Goal: Task Accomplishment & Management: Manage account settings

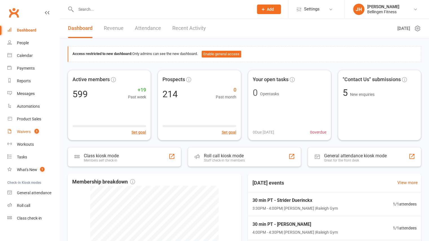
click at [30, 129] on link "Waivers 3" at bounding box center [33, 132] width 52 height 13
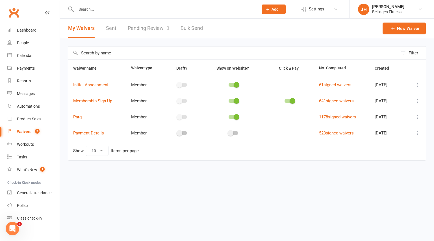
click at [148, 28] on link "Pending Review 3" at bounding box center [149, 28] width 42 height 19
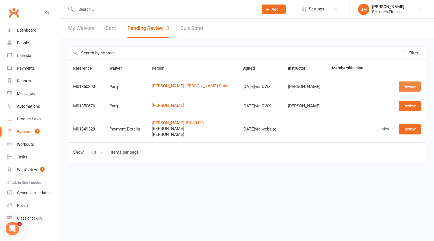
click at [406, 87] on link "Review" at bounding box center [409, 87] width 22 height 10
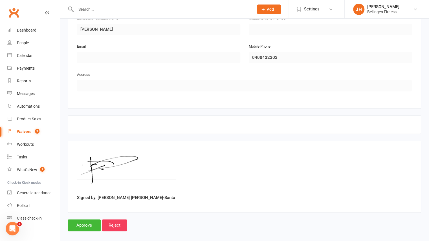
scroll to position [289, 0]
click at [93, 219] on input "Approve" at bounding box center [84, 225] width 33 height 12
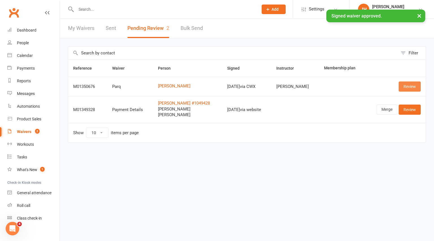
click at [408, 88] on link "Review" at bounding box center [409, 87] width 22 height 10
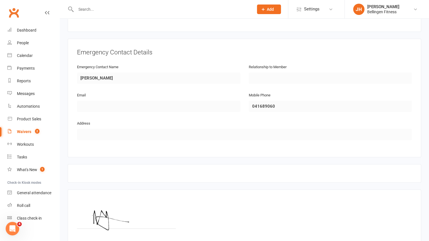
scroll to position [289, 0]
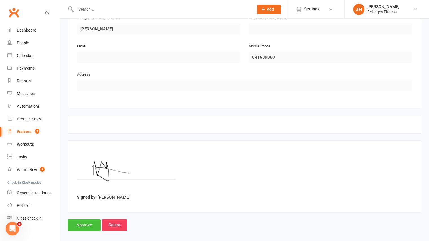
click at [88, 221] on input "Approve" at bounding box center [84, 225] width 33 height 12
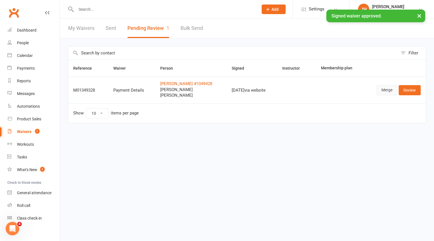
click at [391, 92] on link "Merge" at bounding box center [386, 90] width 21 height 10
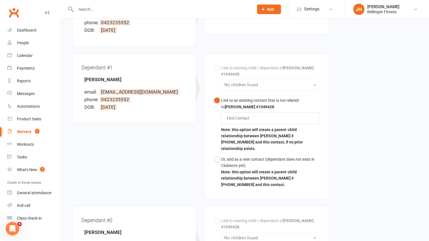
scroll to position [112, 0]
click at [278, 116] on div "Find Contact" at bounding box center [270, 118] width 98 height 12
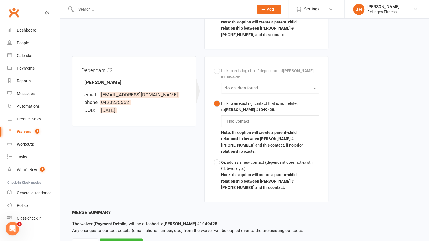
click at [243, 115] on div "Find Contact" at bounding box center [270, 121] width 98 height 12
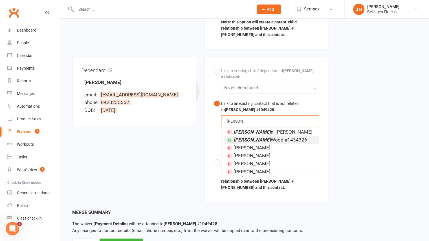
type input "[PERSON_NAME]"
click at [244, 137] on span "[PERSON_NAME] #1434326" at bounding box center [271, 140] width 74 height 6
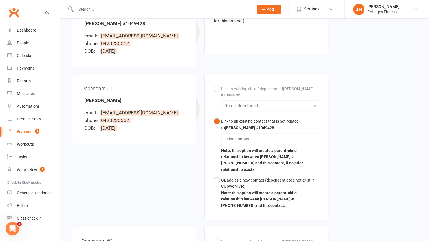
scroll to position [92, 0]
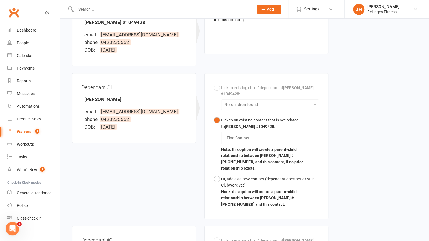
click at [240, 137] on input "text" at bounding box center [239, 138] width 26 height 7
type input "m"
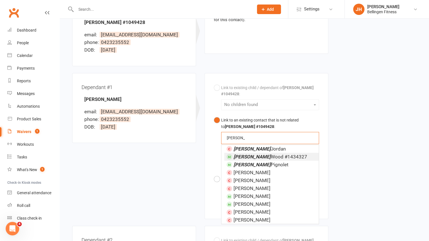
type input "[PERSON_NAME]"
click at [244, 157] on em "[PERSON_NAME]" at bounding box center [252, 157] width 37 height 6
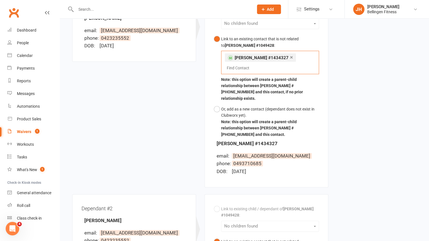
scroll to position [366, 0]
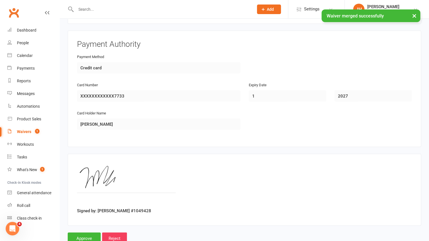
scroll to position [657, 0]
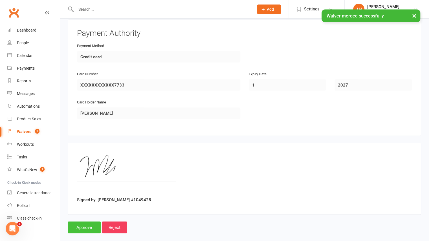
click at [79, 222] on input "Approve" at bounding box center [84, 228] width 33 height 12
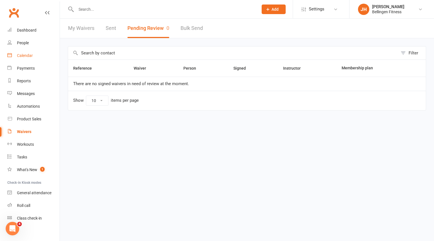
click at [30, 53] on div "Calendar" at bounding box center [25, 55] width 16 height 5
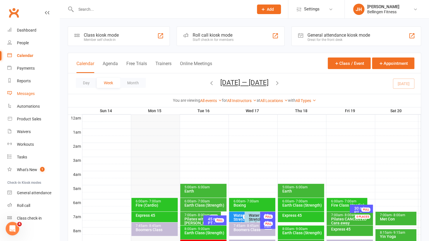
click at [23, 94] on div "Messages" at bounding box center [26, 93] width 18 height 5
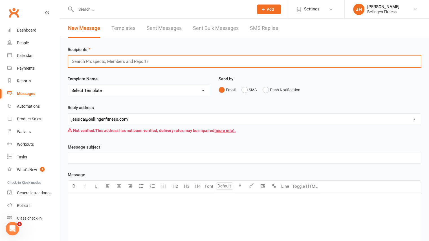
click at [133, 60] on input "text" at bounding box center [112, 61] width 83 height 7
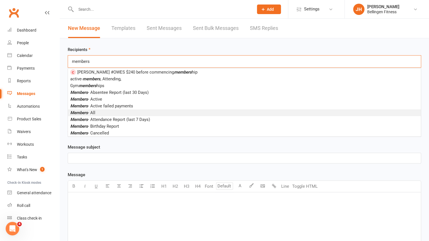
type input "members"
click at [101, 112] on li "Members - All" at bounding box center [244, 113] width 353 height 7
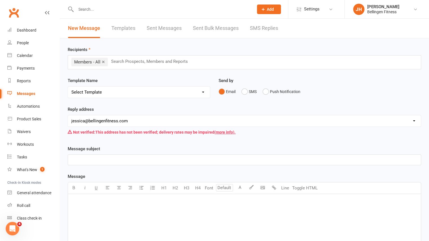
click at [89, 161] on p "﻿" at bounding box center [244, 160] width 346 height 7
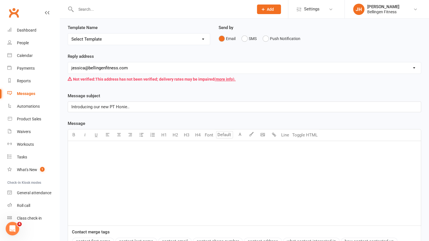
scroll to position [54, 0]
click at [121, 156] on div "﻿" at bounding box center [244, 183] width 353 height 85
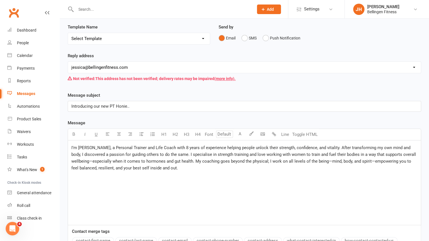
click at [70, 147] on div "I’m [PERSON_NAME], a Personal Trainer and Life Coach with 8 years of experience…" at bounding box center [244, 183] width 353 height 85
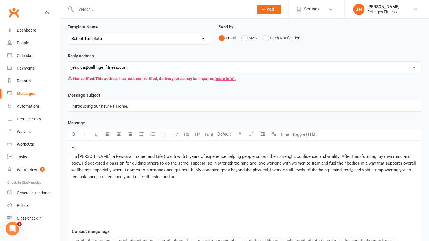
click at [181, 179] on p "I’m [PERSON_NAME], a Personal Trainer and Life Coach with 8 years of experience…" at bounding box center [244, 166] width 346 height 27
click at [197, 185] on span "You can contact me via email [EMAIL_ADDRESS][DOMAIN_NAME] or phone [PHONE_NUMBE…" at bounding box center [161, 186] width 180 height 5
click at [205, 185] on span "You can contact me via email [EMAIL_ADDRESS][DOMAIN_NAME] or phone [PHONE_NUMBE…" at bounding box center [161, 186] width 180 height 5
click at [199, 184] on span "You can contact me via email [EMAIL_ADDRESS][DOMAIN_NAME] or phone [PHONE_NUMBE…" at bounding box center [161, 186] width 180 height 5
click at [207, 184] on span "You can contact me via email [EMAIL_ADDRESS][DOMAIN_NAME] or phone [PHONE_NUMBE…" at bounding box center [161, 186] width 180 height 5
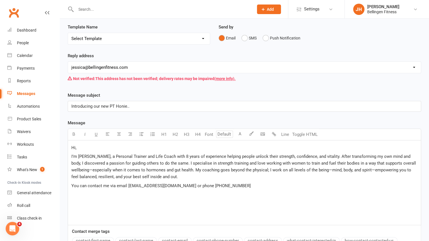
click at [232, 187] on p "You can contact me via email [EMAIL_ADDRESS][DOMAIN_NAME] or phone [PHONE_NUMBE…" at bounding box center [244, 186] width 346 height 7
click at [200, 184] on span "You can contact me via email [EMAIL_ADDRESS][DOMAIN_NAME] or phone [PHONE_NUMBE…" at bounding box center [161, 186] width 180 height 5
click at [218, 185] on p "You can contact me via email [EMAIL_ADDRESS][DOMAIN_NAME] or phone [PHONE_NUMBE…" at bounding box center [244, 186] width 346 height 7
click at [102, 186] on span "You can contact me via email [EMAIL_ADDRESS][DOMAIN_NAME] or phone [PHONE_NUMBE…" at bounding box center [161, 186] width 181 height 5
click at [72, 184] on span "You can contact me via email [EMAIL_ADDRESS][DOMAIN_NAME] or phone [PHONE_NUMBE…" at bounding box center [161, 186] width 181 height 5
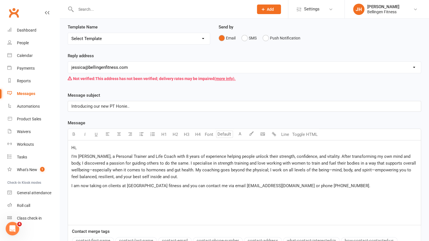
click at [322, 184] on p "I am now taking on clients at [GEOGRAPHIC_DATA] fitness and you can contact me …" at bounding box center [244, 186] width 346 height 7
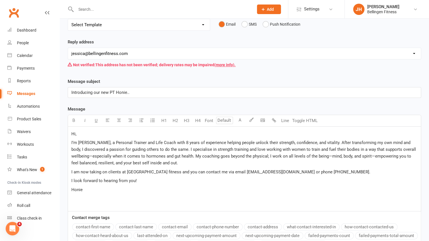
scroll to position [129, 0]
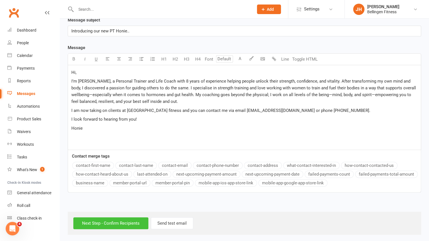
click at [112, 219] on input "Next Step - Confirm Recipients" at bounding box center [110, 224] width 75 height 12
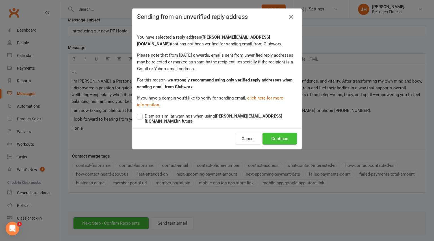
click at [278, 140] on button "Continue" at bounding box center [279, 139] width 34 height 12
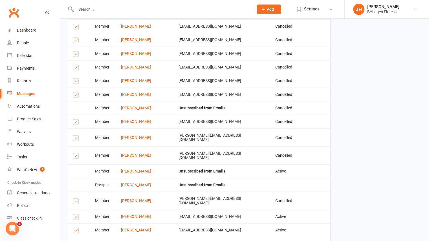
scroll to position [737, 0]
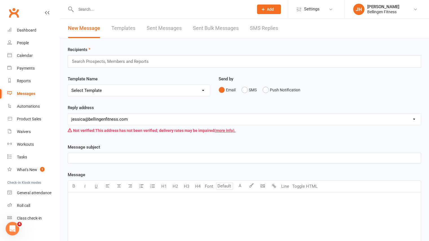
click at [198, 6] on input "text" at bounding box center [162, 9] width 176 height 8
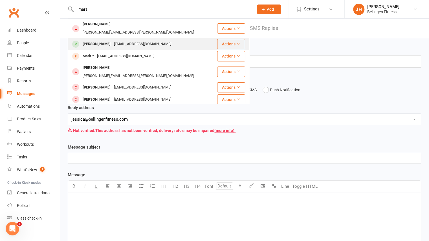
type input "mars"
click at [155, 38] on div "Mars Blake [EMAIL_ADDRESS][DOMAIN_NAME]" at bounding box center [142, 44] width 149 height 12
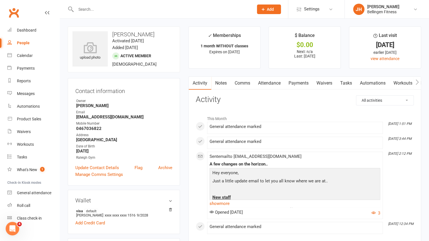
click at [166, 8] on input "text" at bounding box center [162, 9] width 176 height 8
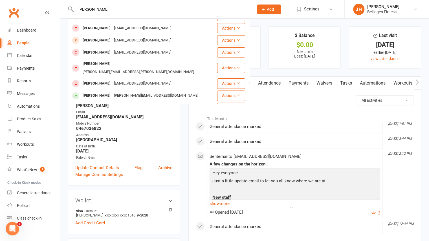
scroll to position [96, 0]
type input "[PERSON_NAME]"
click at [116, 90] on div "[PERSON_NAME] [PERSON_NAME][EMAIL_ADDRESS][DOMAIN_NAME]" at bounding box center [142, 96] width 149 height 12
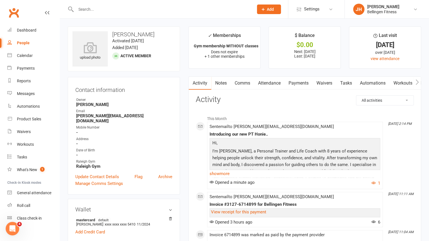
click at [303, 84] on link "Payments" at bounding box center [299, 83] width 28 height 13
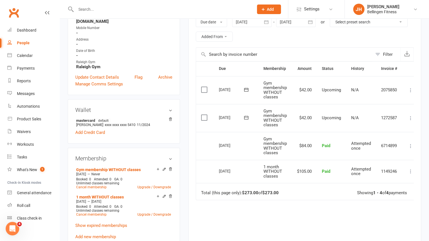
scroll to position [100, 0]
click at [272, 8] on span "Add" at bounding box center [270, 9] width 7 height 5
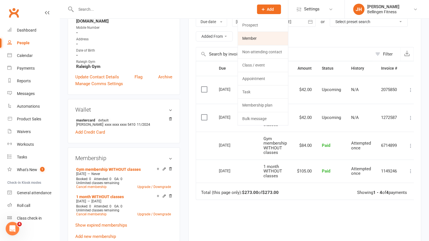
click at [253, 37] on link "Member" at bounding box center [263, 38] width 50 height 13
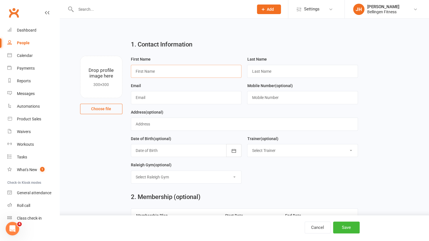
click at [203, 69] on input "text" at bounding box center [186, 71] width 111 height 13
type input "[PERSON_NAME]"
type input "Greenwood #"
click at [183, 103] on input "text" at bounding box center [186, 97] width 111 height 13
type input "[EMAIL_ADDRESS][DOMAIN_NAME]"
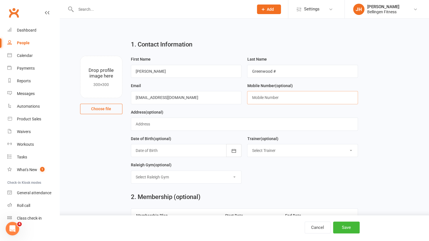
click at [273, 103] on input "text" at bounding box center [302, 97] width 111 height 13
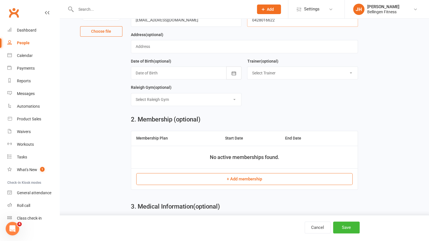
scroll to position [80, 0]
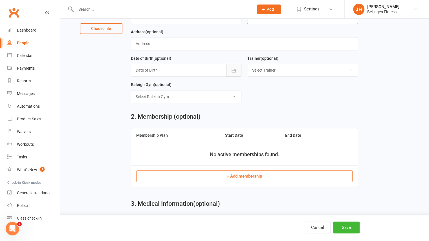
type input "0428016622"
click at [231, 68] on button "button" at bounding box center [233, 70] width 15 height 13
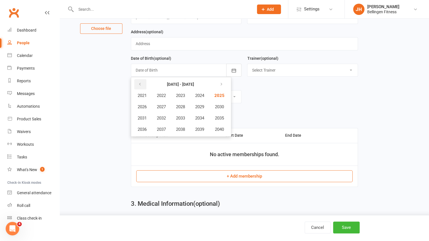
click at [137, 80] on button "button" at bounding box center [140, 84] width 12 height 10
click at [206, 106] on button "1969" at bounding box center [200, 107] width 19 height 11
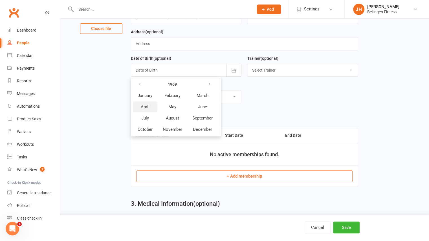
click at [147, 106] on span "April" at bounding box center [145, 106] width 9 height 5
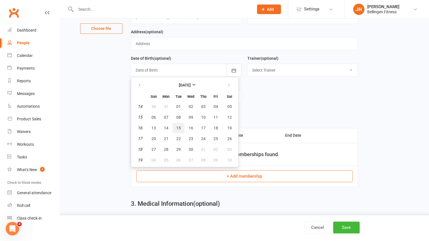
click at [179, 129] on span "15" at bounding box center [178, 128] width 5 height 5
type input "[DATE]"
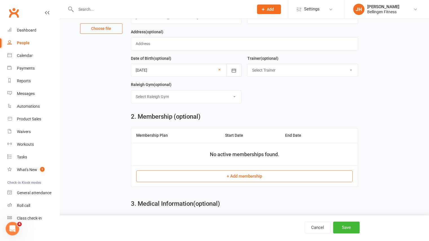
click at [233, 94] on select "Select [GEOGRAPHIC_DATA] Gym Online [GEOGRAPHIC_DATA] Gym Urunga fields" at bounding box center [186, 97] width 110 height 12
select select "1"
click at [131, 91] on select "Select [GEOGRAPHIC_DATA] Gym Online [GEOGRAPHIC_DATA] Gym Urunga fields" at bounding box center [186, 97] width 110 height 12
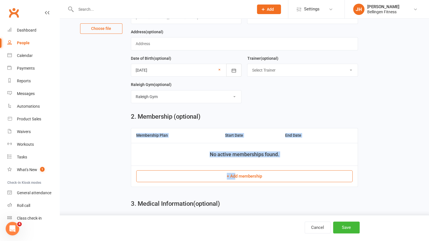
drag, startPoint x: 241, startPoint y: 115, endPoint x: 235, endPoint y: 176, distance: 61.2
click at [235, 176] on div "2. Membership (optional) Membership Plan Start Date End Date No active membersh…" at bounding box center [245, 151] width 236 height 87
click at [235, 176] on button "+ Add membership" at bounding box center [244, 177] width 217 height 12
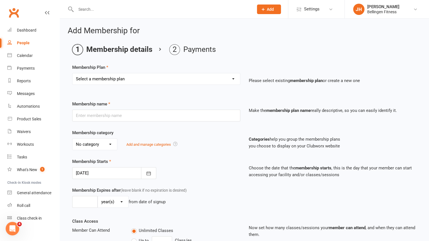
click at [149, 78] on select "Select a membership plan Create new Membership Plan Gym membership WITH classes…" at bounding box center [157, 78] width 168 height 11
select select "16"
click at [73, 73] on select "Select a membership plan Create new Membership Plan Gym membership WITH classes…" at bounding box center [157, 78] width 168 height 11
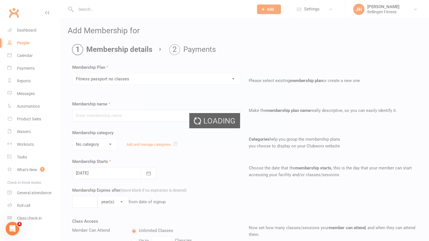
type input "Fitness passport no classes"
select select "1"
type input "0"
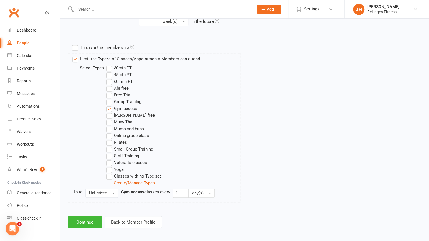
scroll to position [258, 0]
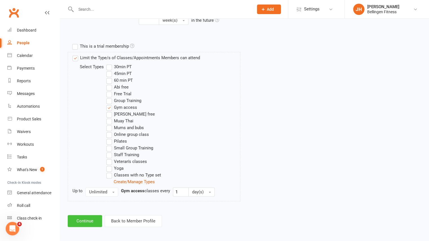
click at [85, 224] on button "Continue" at bounding box center [85, 221] width 34 height 12
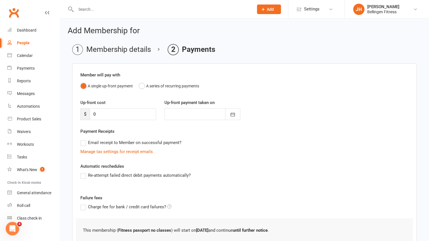
scroll to position [43, 0]
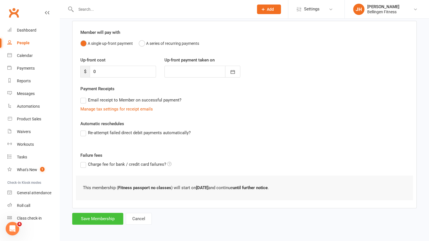
click at [119, 221] on button "Save Membership" at bounding box center [97, 219] width 51 height 12
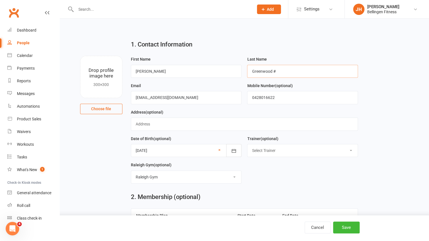
click at [287, 70] on input "Greenwood #" at bounding box center [302, 71] width 111 height 13
paste input "520111"
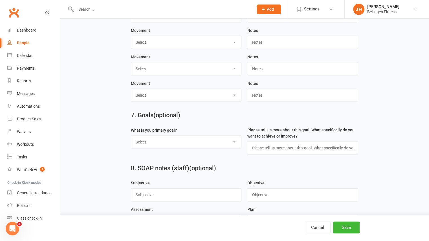
scroll to position [679, 0]
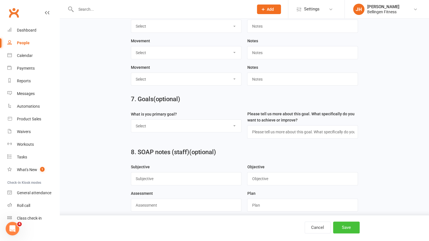
type input "Greenwood #520111"
click at [348, 227] on button "Save" at bounding box center [346, 228] width 27 height 12
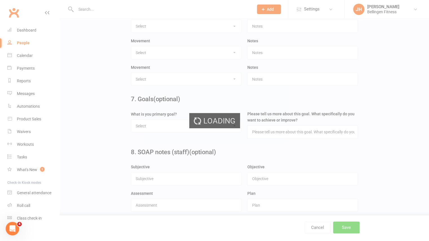
scroll to position [0, 0]
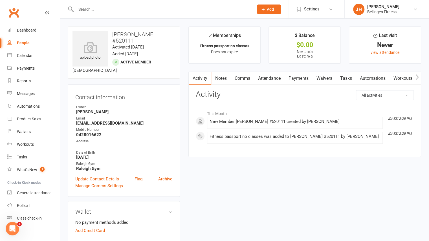
click at [144, 9] on input "text" at bounding box center [162, 9] width 176 height 8
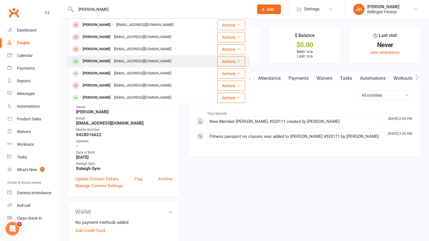
type input "[PERSON_NAME]"
click at [117, 61] on div "[EMAIL_ADDRESS][DOMAIN_NAME]" at bounding box center [142, 61] width 61 height 8
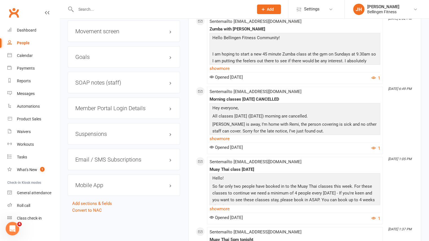
scroll to position [779, 0]
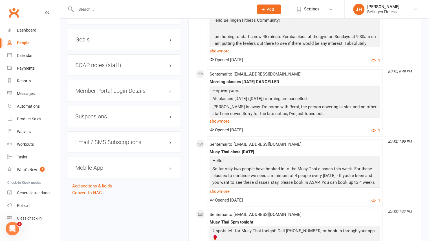
click at [88, 113] on h3 "Suspensions" at bounding box center [123, 116] width 97 height 6
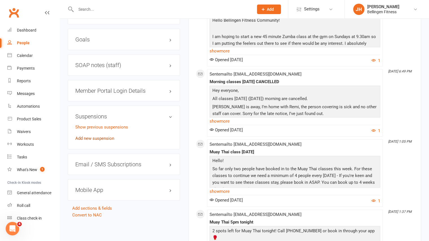
click at [96, 136] on link "Add new suspension" at bounding box center [94, 138] width 39 height 5
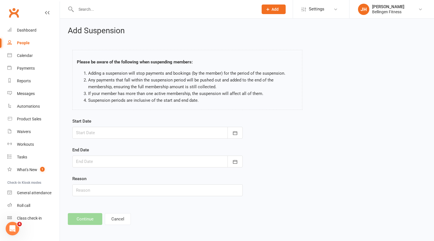
click at [115, 137] on div at bounding box center [157, 133] width 170 height 12
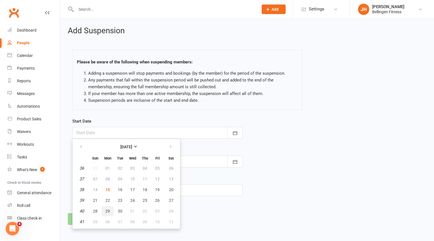
click at [105, 213] on span "29" at bounding box center [107, 211] width 5 height 5
type input "[DATE]"
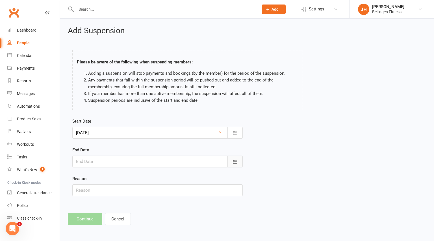
click at [235, 163] on icon "button" at bounding box center [235, 162] width 6 height 6
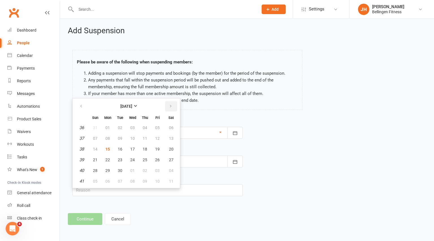
click at [169, 106] on icon "button" at bounding box center [171, 106] width 4 height 5
click at [95, 153] on button "12" at bounding box center [95, 149] width 12 height 10
type input "[DATE]"
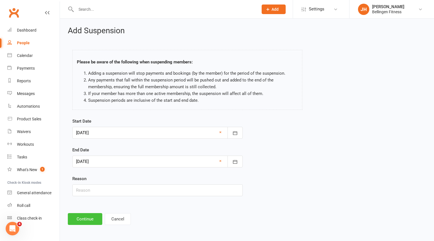
click at [85, 218] on button "Continue" at bounding box center [85, 219] width 34 height 12
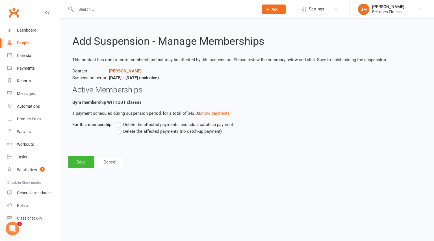
click at [146, 133] on span "Delete the affected payments (no catch-up payment)" at bounding box center [172, 131] width 99 height 6
click at [119, 128] on input "Delete the affected payments (no catch-up payment)" at bounding box center [117, 128] width 4 height 0
drag, startPoint x: 81, startPoint y: 168, endPoint x: 85, endPoint y: 162, distance: 7.5
click at [85, 162] on div "Add Suspension - Manage Memberships This contact has one or more memberships th…" at bounding box center [247, 98] width 374 height 158
click at [85, 162] on button "Save" at bounding box center [81, 162] width 27 height 12
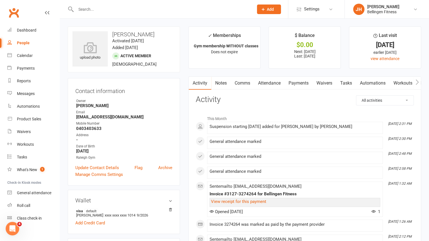
click at [142, 8] on input "text" at bounding box center [162, 9] width 176 height 8
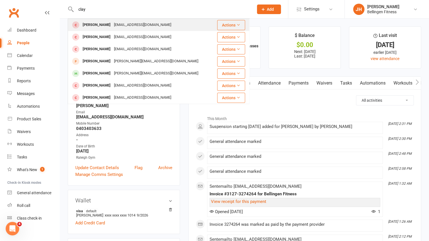
type input "clay"
click at [122, 26] on div "[EMAIL_ADDRESS][DOMAIN_NAME]" at bounding box center [142, 25] width 61 height 8
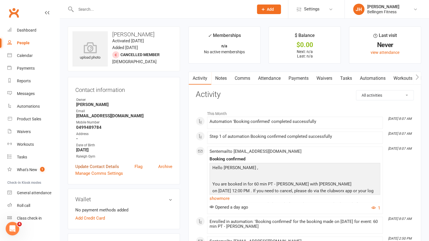
click at [100, 166] on link "Update Contact Details" at bounding box center [97, 166] width 44 height 7
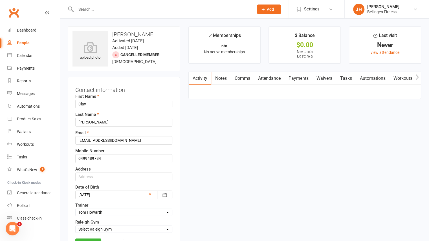
scroll to position [27, 0]
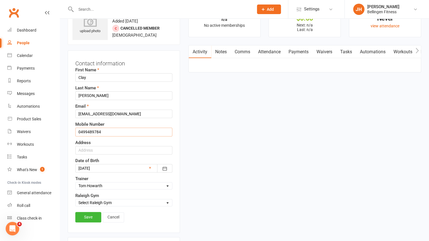
drag, startPoint x: 104, startPoint y: 132, endPoint x: 64, endPoint y: 135, distance: 40.2
type input "0490489784"
click at [91, 215] on link "Save" at bounding box center [88, 217] width 26 height 10
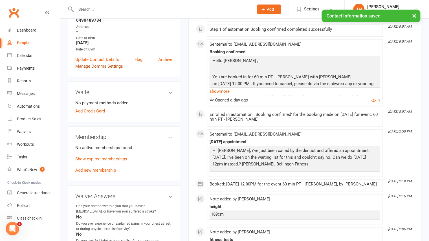
scroll to position [0, 0]
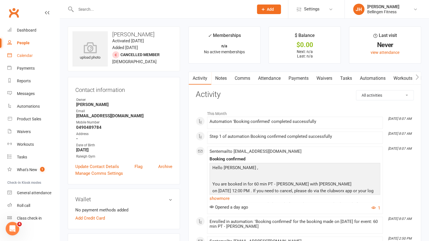
click at [36, 54] on link "Calendar" at bounding box center [33, 55] width 52 height 13
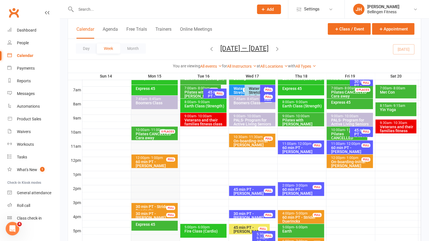
scroll to position [129, 0]
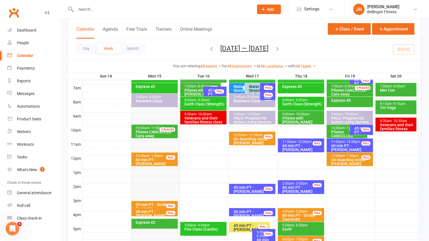
click at [270, 149] on div at bounding box center [251, 151] width 339 height 7
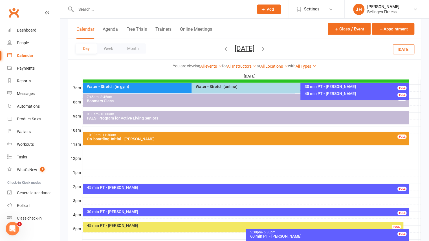
click at [270, 149] on div at bounding box center [251, 151] width 339 height 7
click at [272, 137] on button "Add Appointment" at bounding box center [272, 136] width 33 height 7
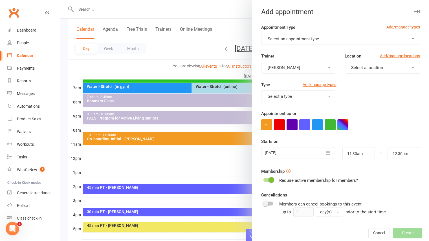
click at [315, 40] on span "Select an appointment type" at bounding box center [293, 38] width 51 height 5
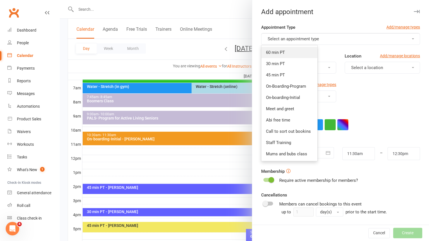
click at [281, 56] on link "60 min PT" at bounding box center [290, 52] width 56 height 11
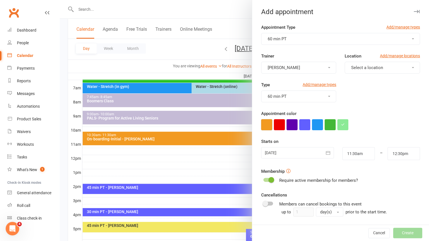
click at [263, 123] on button "button" at bounding box center [266, 124] width 11 height 11
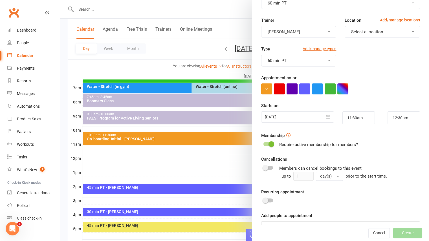
scroll to position [37, 0]
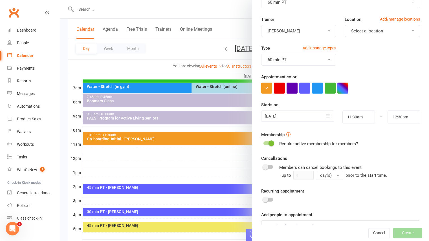
click at [360, 31] on span "Select a location" at bounding box center [368, 31] width 32 height 5
click at [355, 55] on span "Raleigh Gym" at bounding box center [361, 55] width 23 height 5
click at [324, 32] on button "[PERSON_NAME]" at bounding box center [298, 31] width 75 height 12
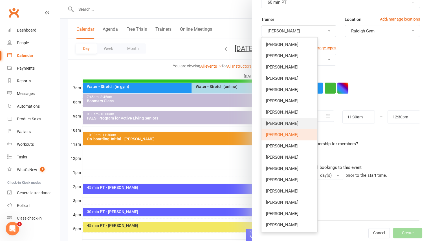
click at [285, 127] on link "[PERSON_NAME]" at bounding box center [290, 123] width 56 height 11
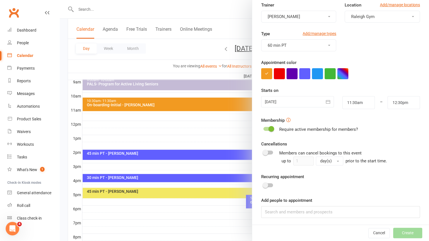
scroll to position [166, 0]
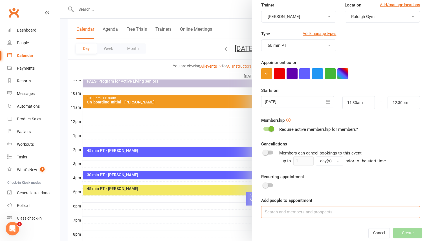
click at [361, 208] on input at bounding box center [340, 212] width 159 height 12
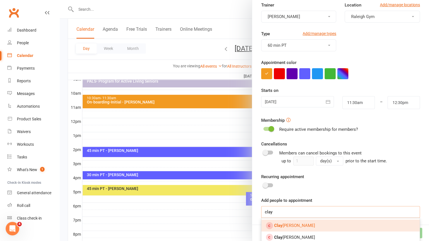
scroll to position [100, 0]
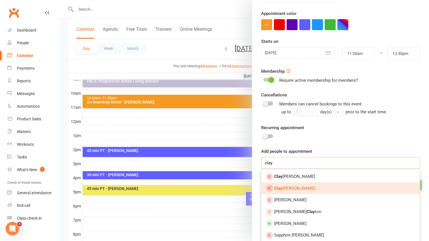
type input "clay"
click at [324, 188] on link "[PERSON_NAME]" at bounding box center [341, 189] width 158 height 12
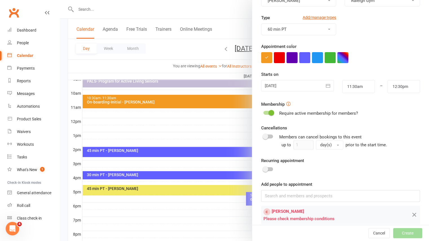
click at [269, 112] on span at bounding box center [272, 113] width 6 height 6
click at [264, 112] on input "checkbox" at bounding box center [264, 112] width 0 height 0
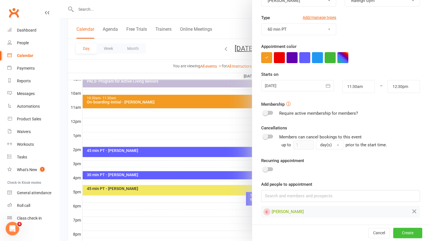
click at [405, 234] on button "Create" at bounding box center [408, 233] width 29 height 10
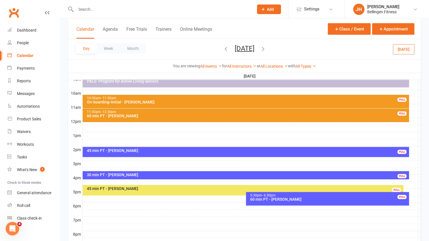
click at [320, 116] on div "60 min PT - [PERSON_NAME]" at bounding box center [248, 116] width 322 height 4
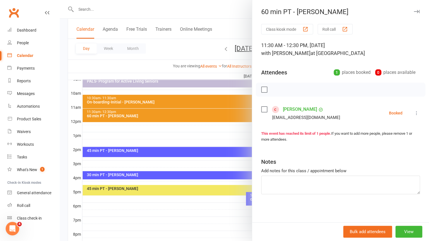
click at [302, 108] on link "[PERSON_NAME]" at bounding box center [300, 109] width 34 height 9
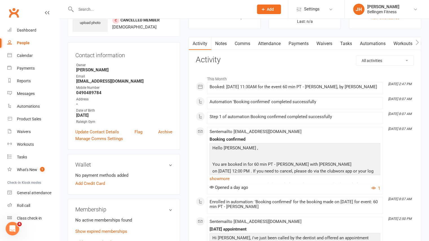
scroll to position [35, 0]
click at [24, 57] on div "Calendar" at bounding box center [25, 55] width 16 height 5
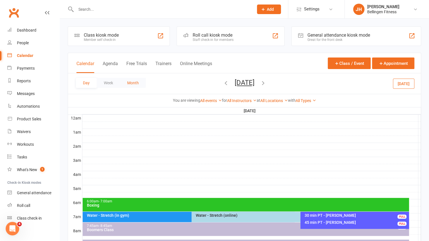
click at [133, 82] on button "Month" at bounding box center [133, 83] width 26 height 10
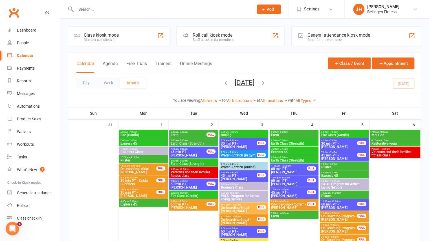
click at [267, 84] on icon "button" at bounding box center [263, 83] width 6 height 6
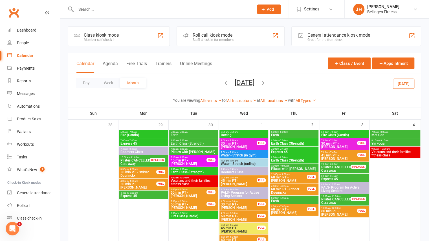
click at [267, 84] on icon "button" at bounding box center [263, 83] width 6 height 6
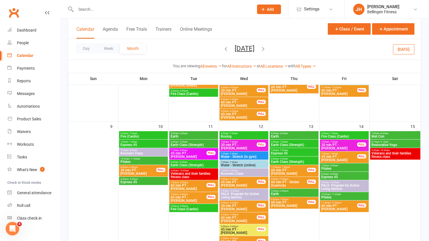
scroll to position [242, 0]
